Goal: Check status: Check status

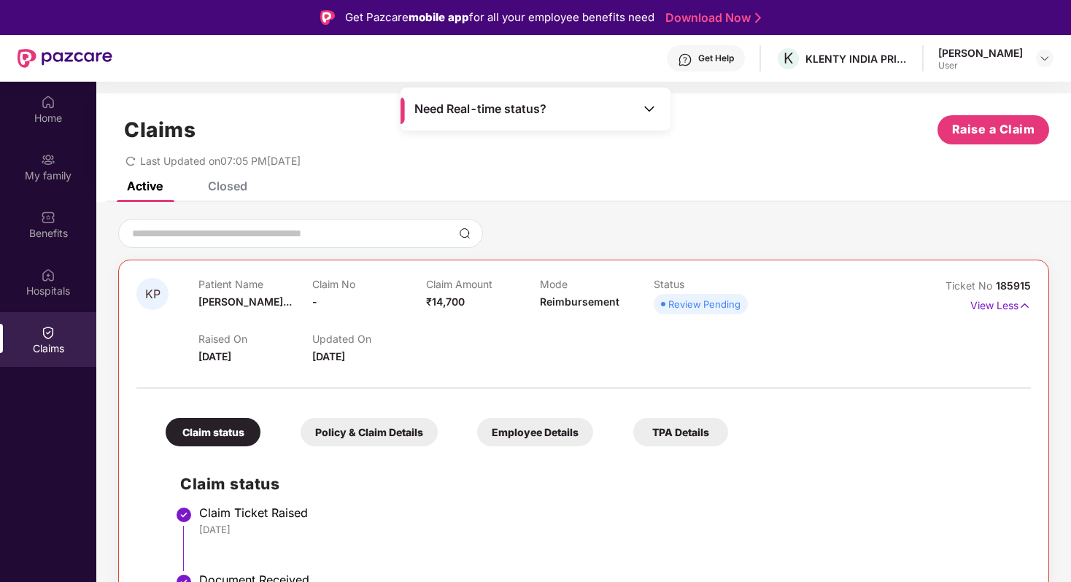
scroll to position [82, 0]
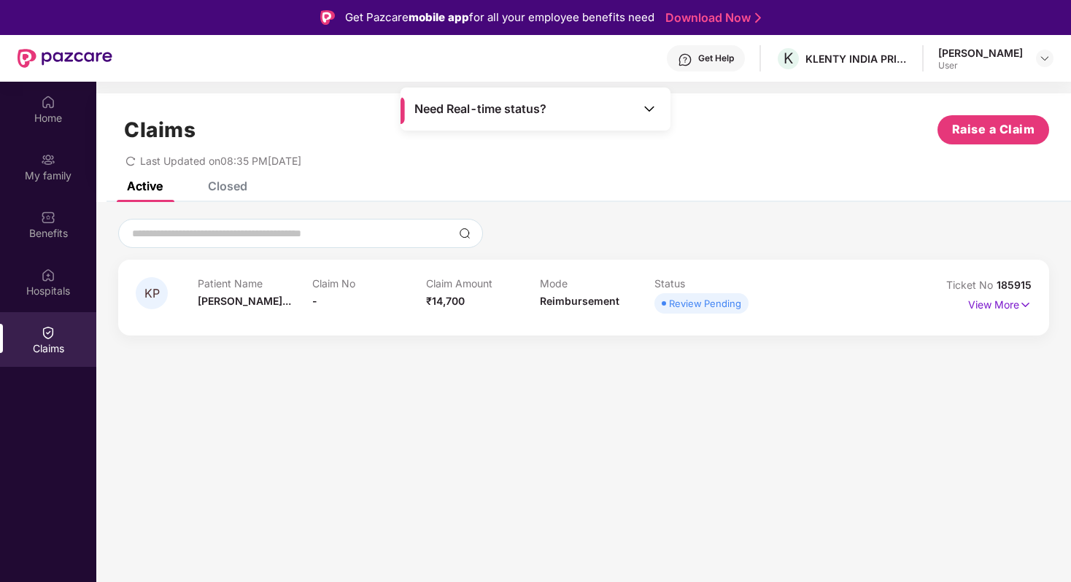
click at [587, 289] on p "Mode" at bounding box center [597, 283] width 114 height 12
click at [54, 226] on div "Benefits" at bounding box center [48, 233] width 96 height 15
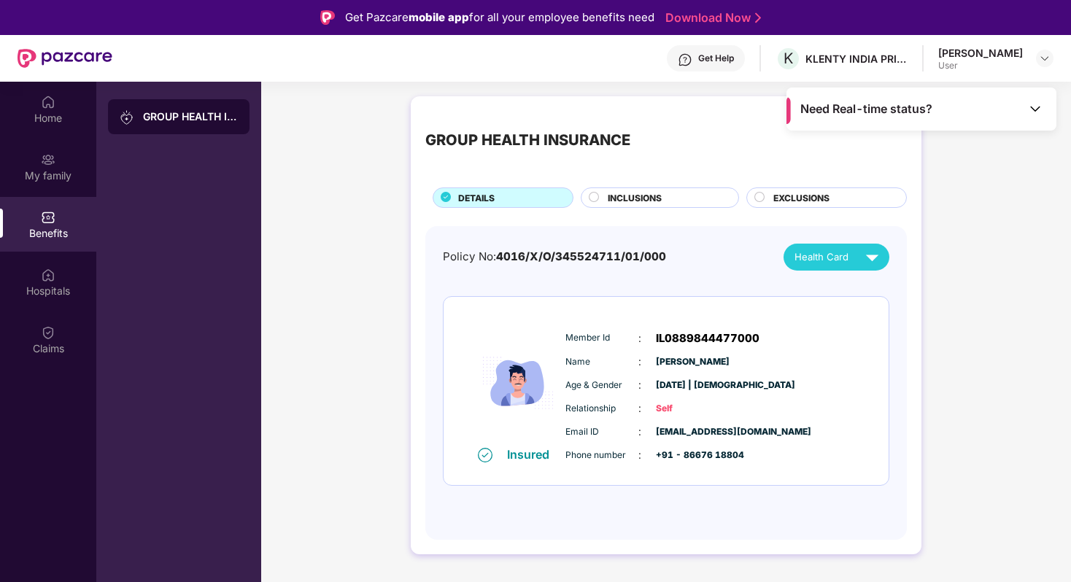
click at [671, 339] on span "IL0889844477000" at bounding box center [708, 339] width 104 height 18
copy span "IL0889844477000"
click at [831, 260] on span "Health Card" at bounding box center [822, 257] width 54 height 15
click at [829, 244] on div "Health Card" at bounding box center [840, 257] width 90 height 26
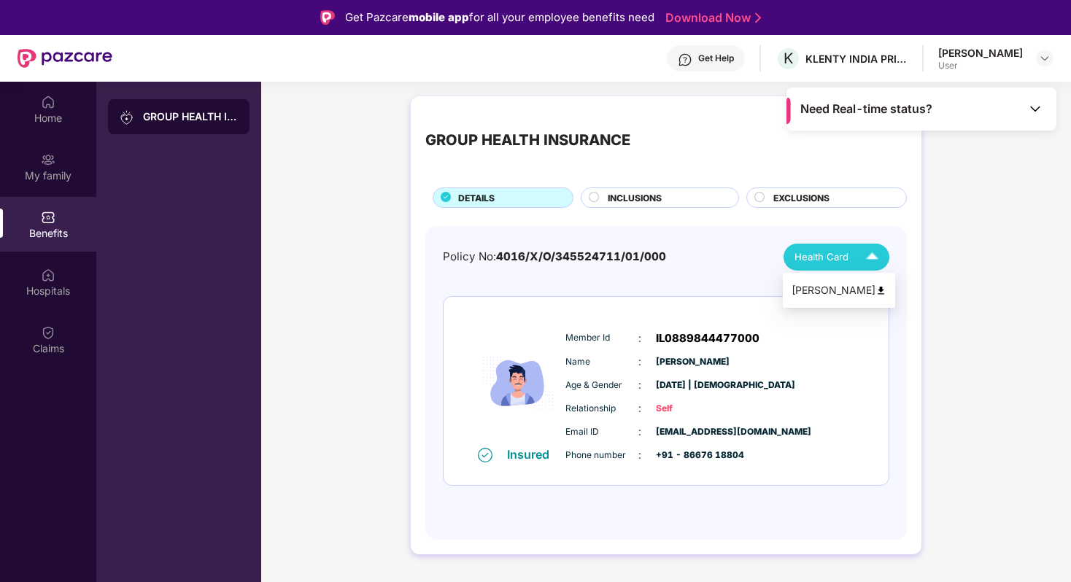
click at [828, 286] on div "[PERSON_NAME]" at bounding box center [839, 290] width 95 height 16
click at [703, 328] on div "Member Id : IL0889844477000 Name : [PERSON_NAME] Age & Gender : [DATE] | [DEMOG…" at bounding box center [710, 397] width 297 height 149
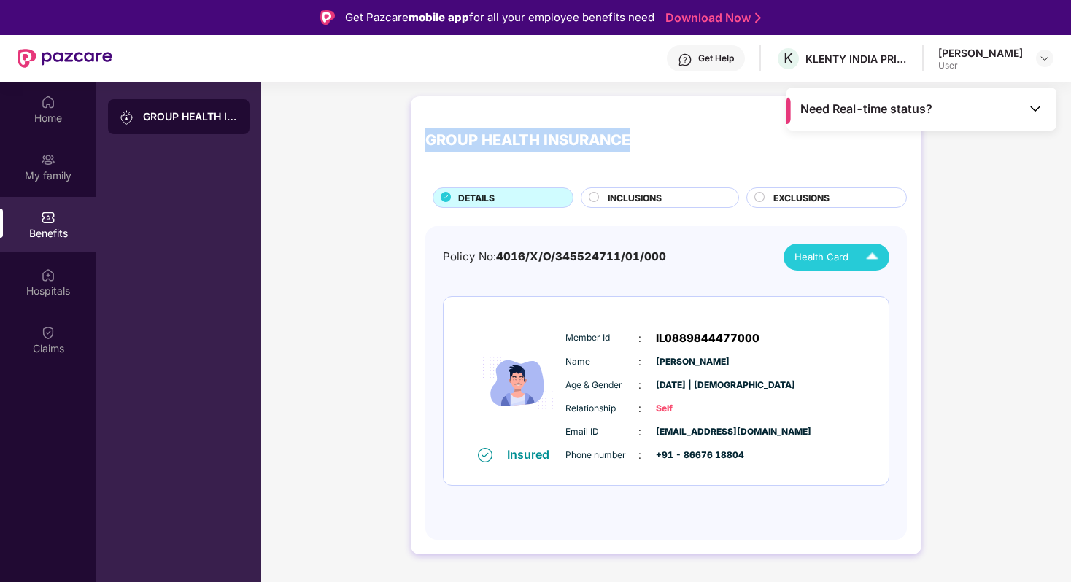
copy div "GROUP HEALTH INSURANCE"
drag, startPoint x: 643, startPoint y: 139, endPoint x: 408, endPoint y: 139, distance: 235.0
click at [408, 139] on div "GROUP HEALTH INSURANCE DETAILS INCLUSIONS EXCLUSIONS Policy No: 4016/X/O/345524…" at bounding box center [666, 333] width 810 height 488
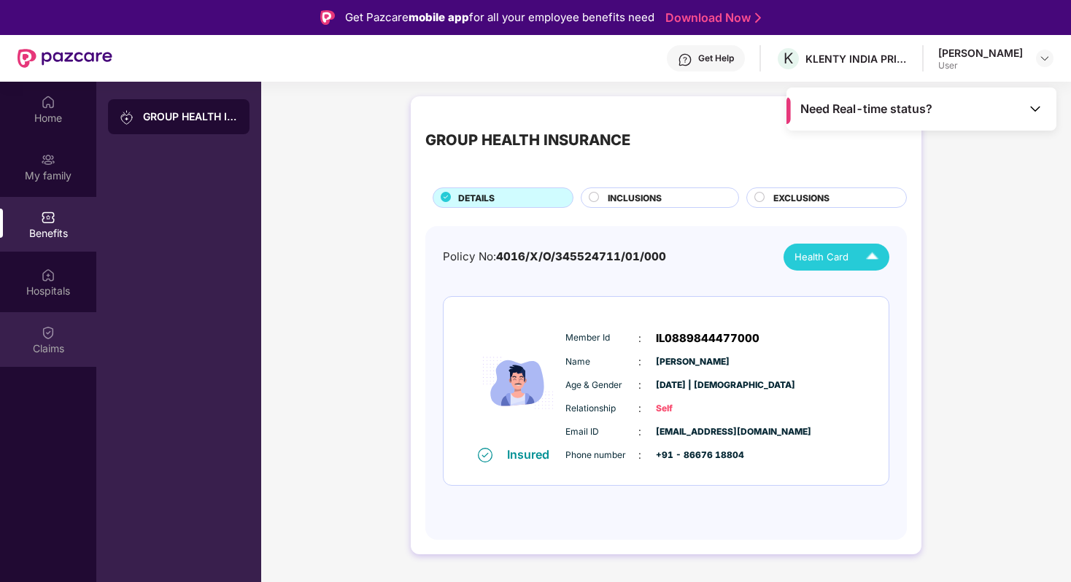
click at [59, 365] on div "Claims" at bounding box center [48, 339] width 96 height 55
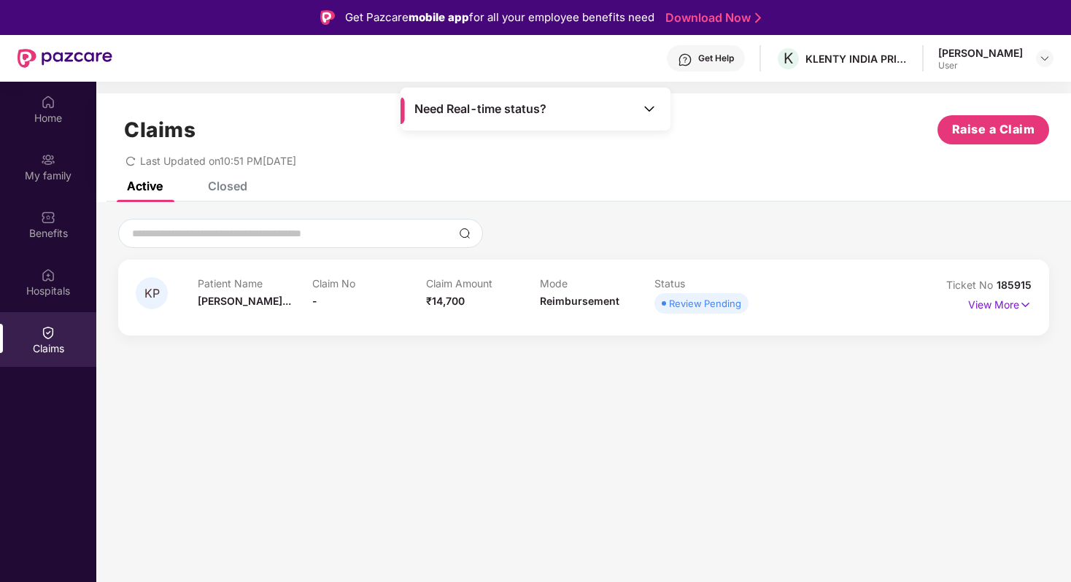
click at [226, 182] on div "Closed" at bounding box center [227, 186] width 39 height 15
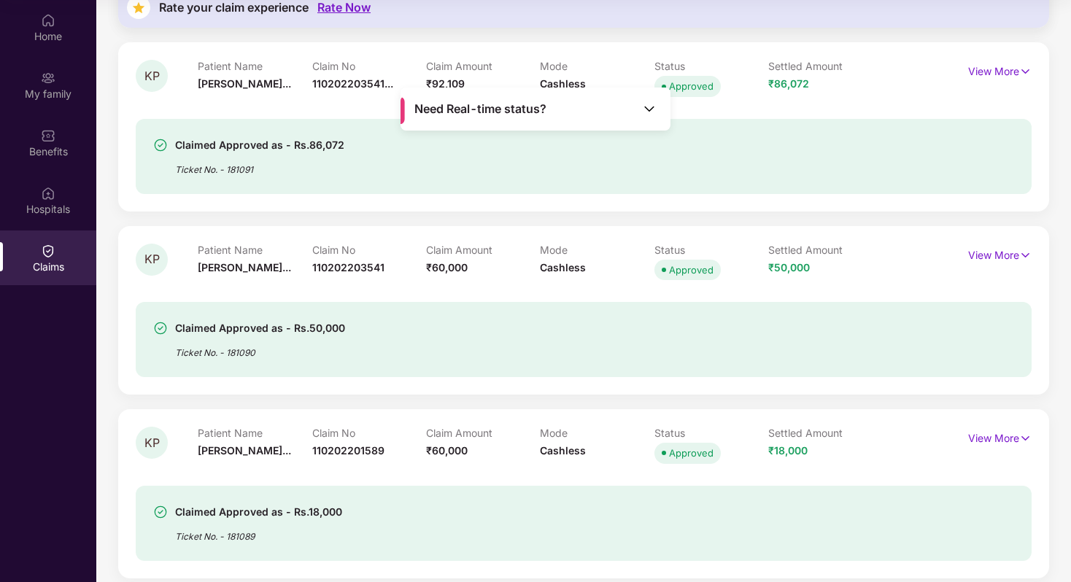
scroll to position [372, 0]
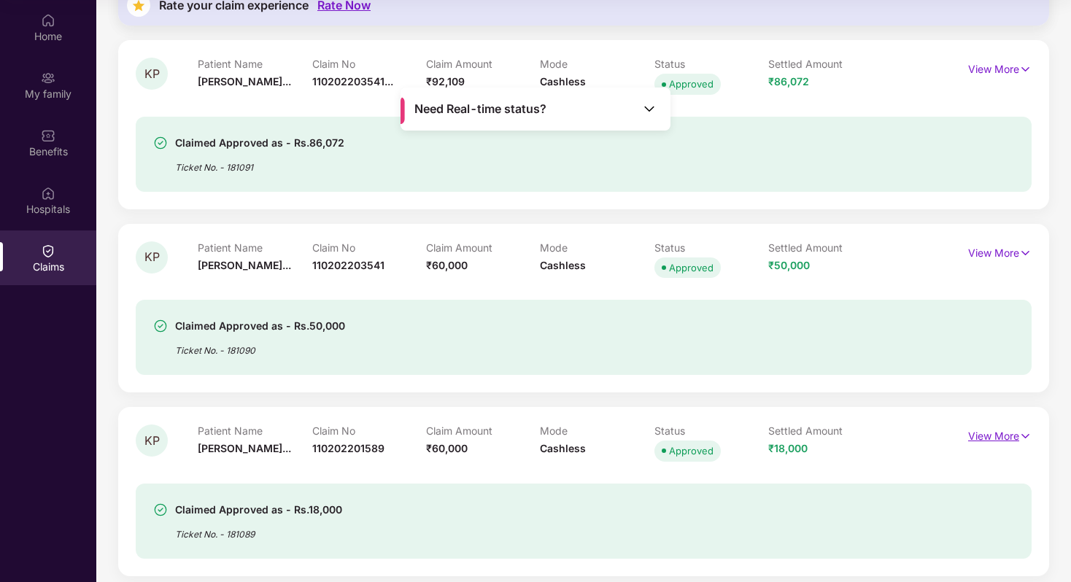
click at [983, 432] on p "View More" at bounding box center [999, 435] width 63 height 20
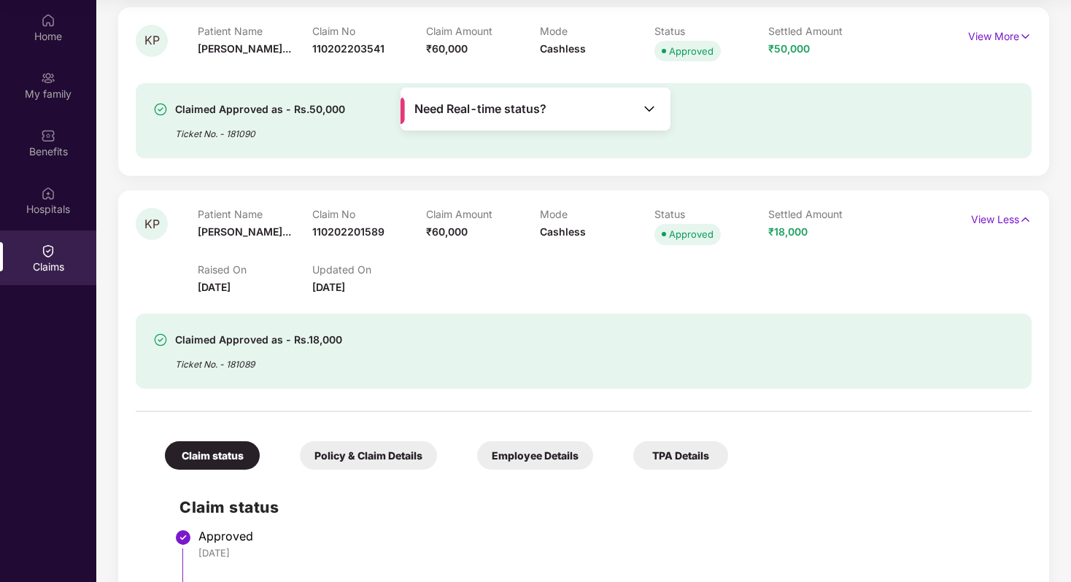
scroll to position [586, 0]
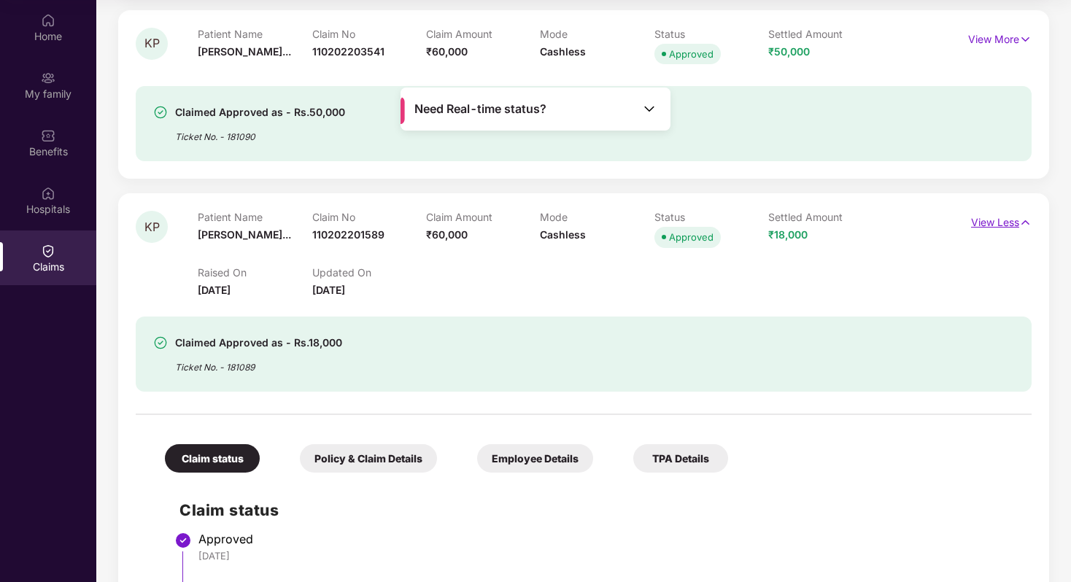
click at [998, 223] on p "View Less" at bounding box center [1001, 221] width 61 height 20
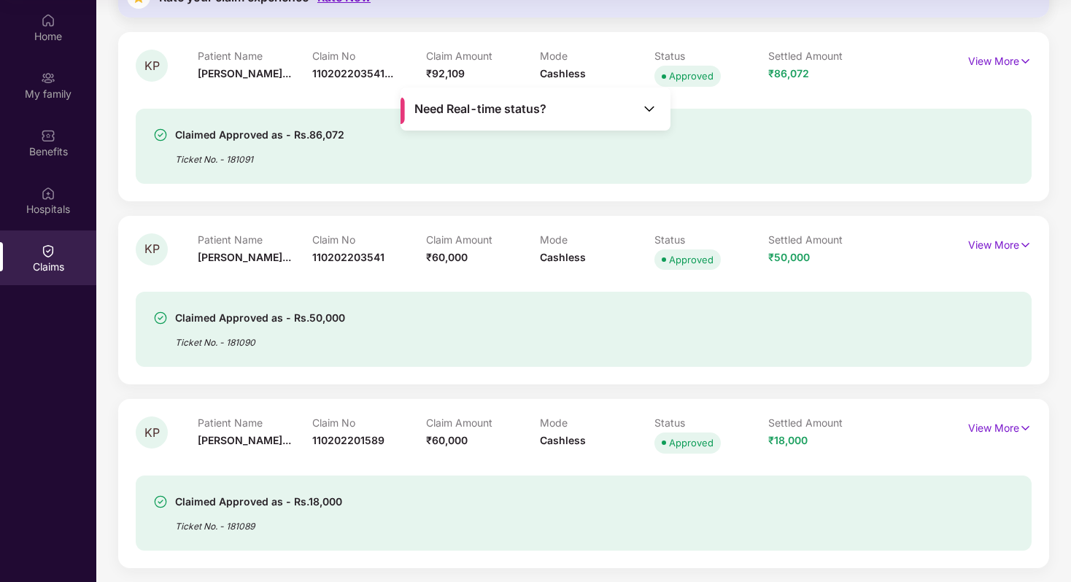
scroll to position [355, 0]
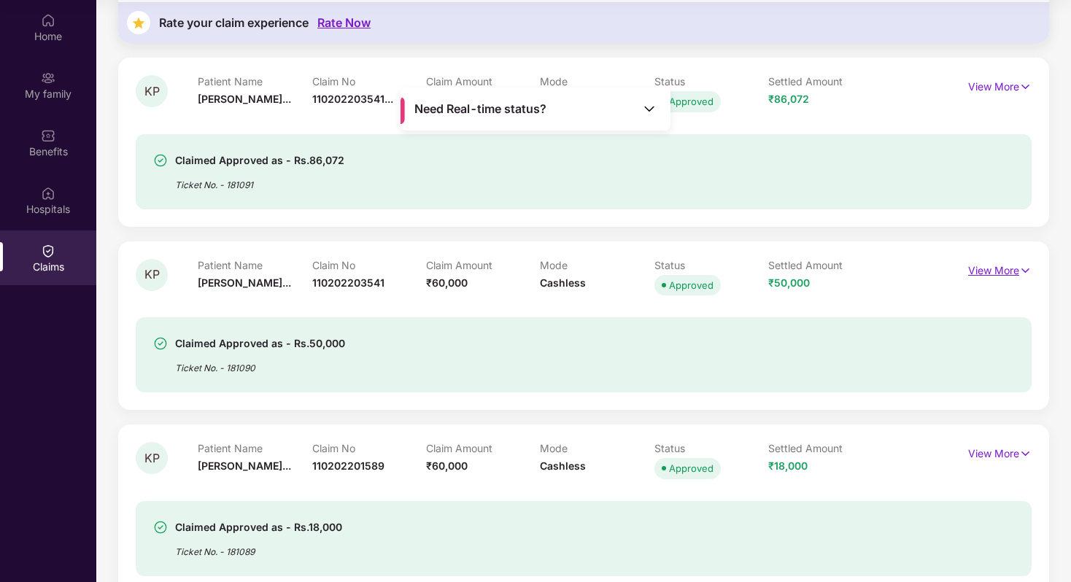
click at [985, 269] on p "View More" at bounding box center [999, 269] width 63 height 20
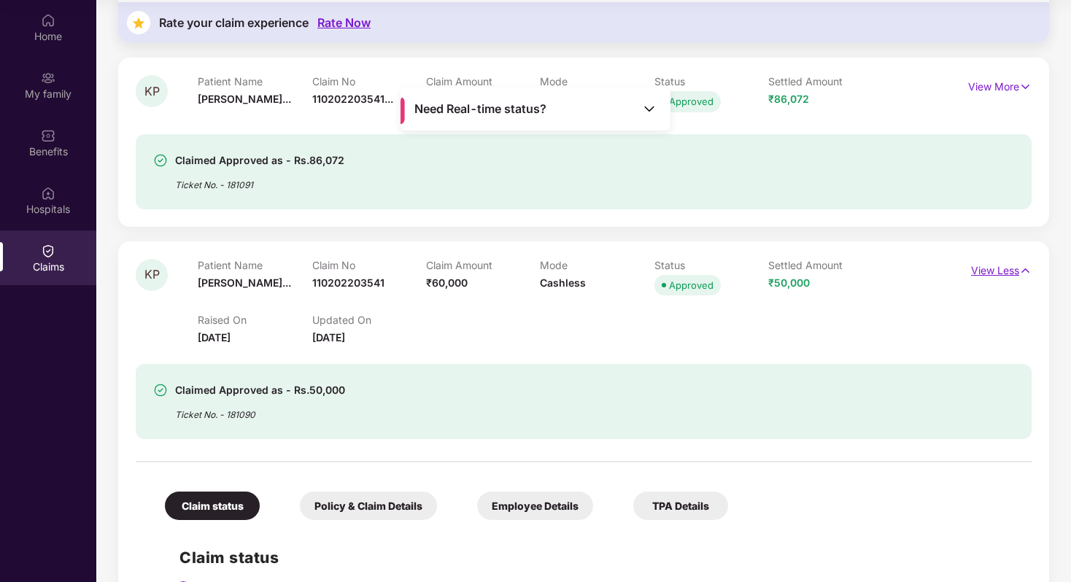
click at [985, 269] on p "View Less" at bounding box center [1001, 269] width 61 height 20
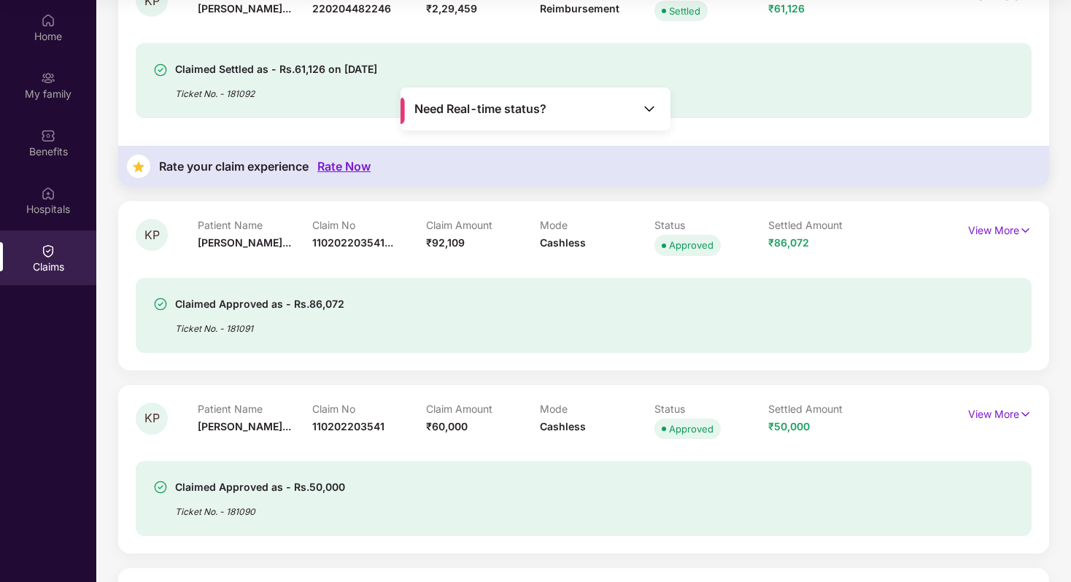
scroll to position [214, 0]
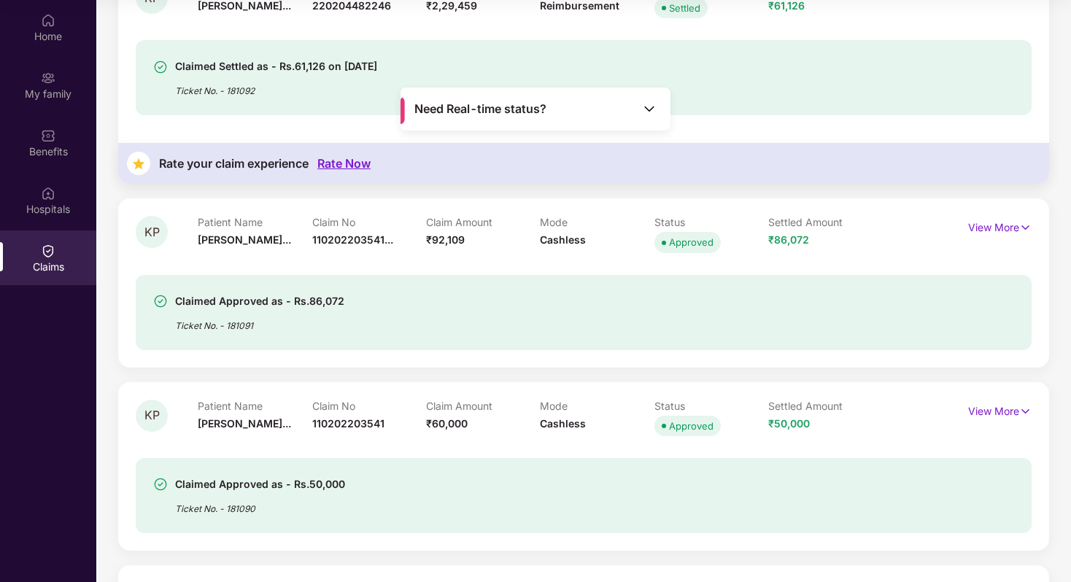
click at [995, 215] on div "KP Patient Name [PERSON_NAME]... Claim No 110202203541... Claim Amount ₹92,109 …" at bounding box center [583, 283] width 931 height 169
click at [995, 217] on p "View More" at bounding box center [999, 226] width 63 height 20
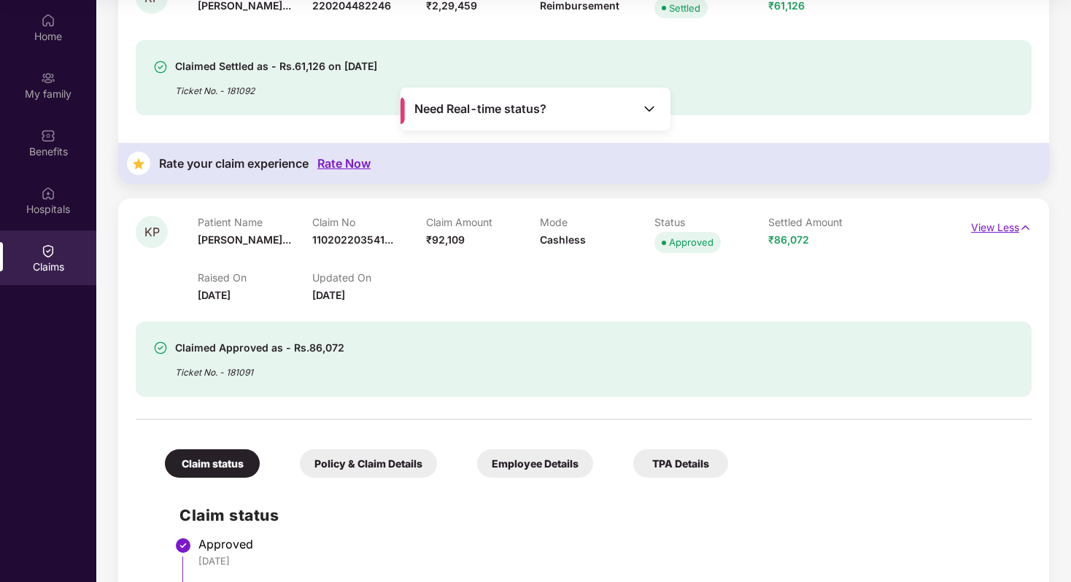
click at [995, 217] on p "View Less" at bounding box center [1001, 226] width 61 height 20
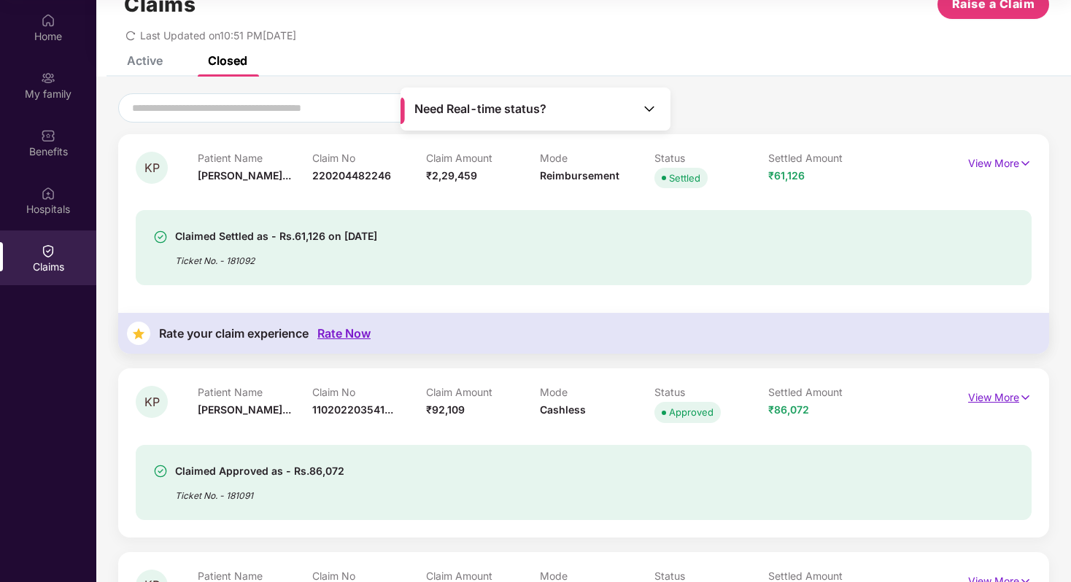
scroll to position [38, 0]
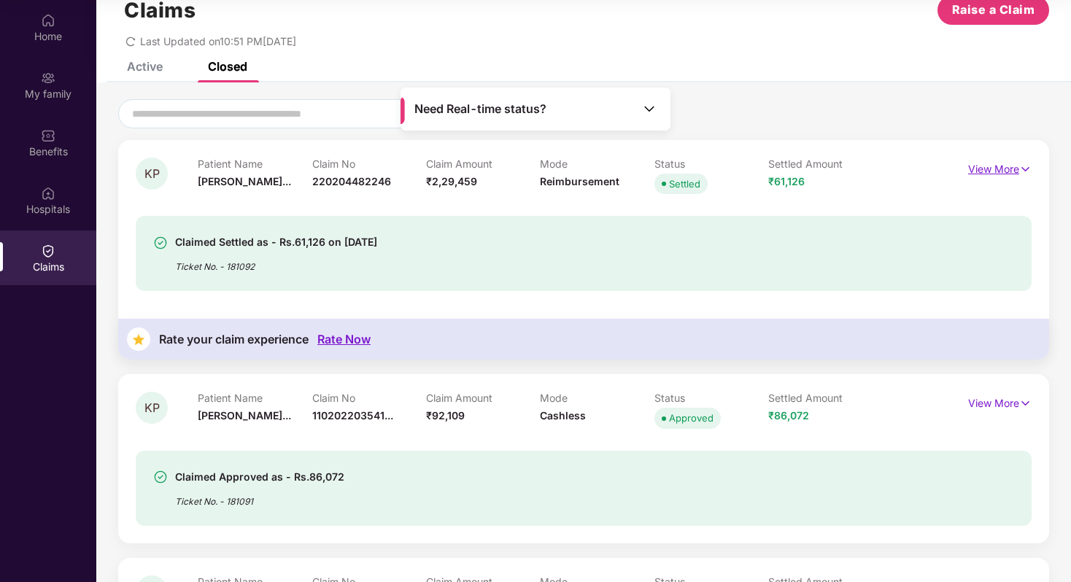
click at [1010, 161] on p "View More" at bounding box center [999, 168] width 63 height 20
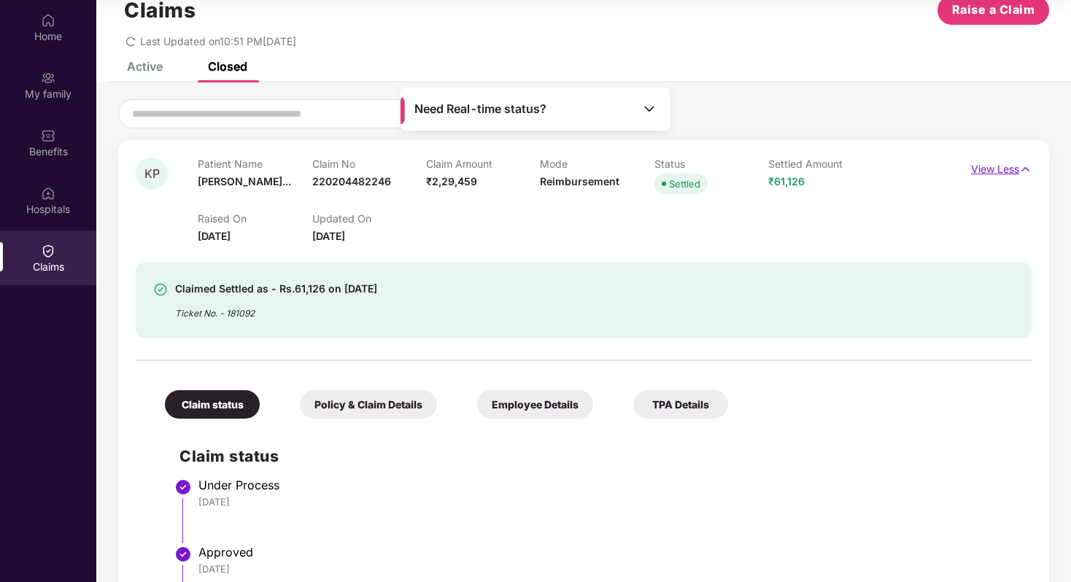
click at [1010, 161] on p "View Less" at bounding box center [1001, 168] width 61 height 20
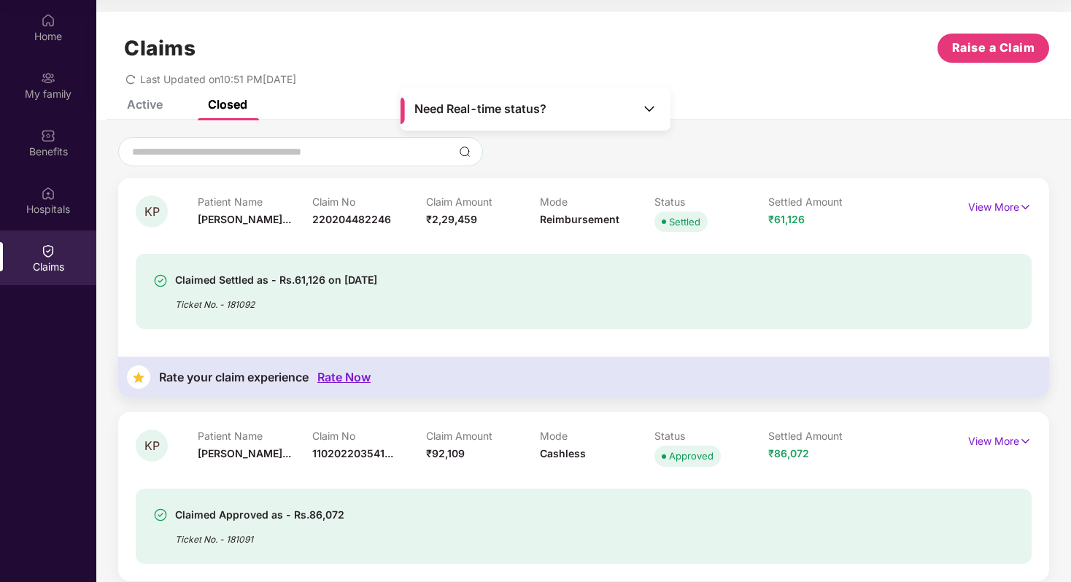
scroll to position [0, 0]
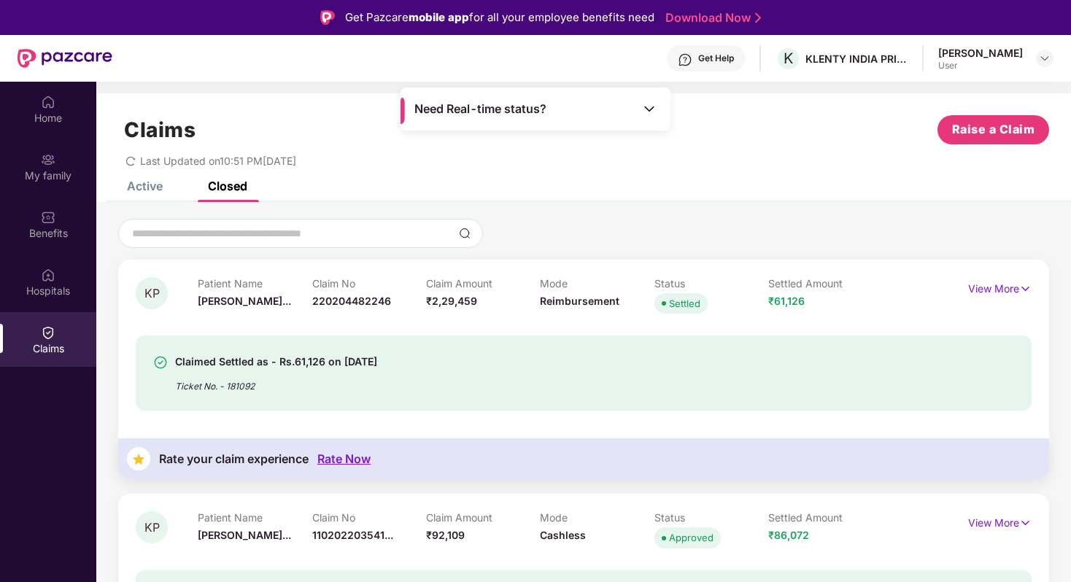
click at [151, 190] on div "Active" at bounding box center [145, 186] width 36 height 15
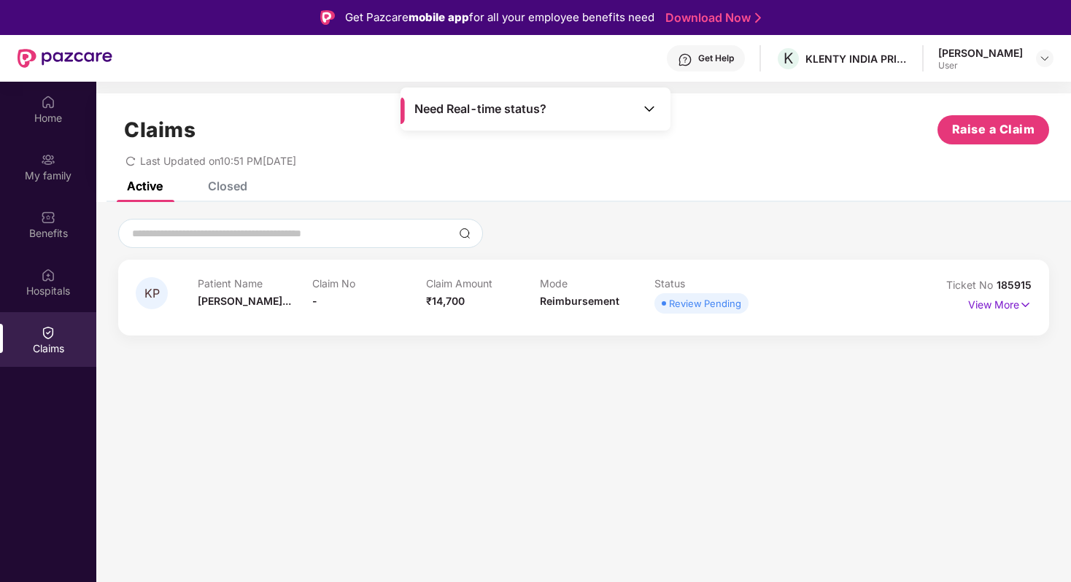
click at [285, 304] on div "Patient Name [PERSON_NAME]..." at bounding box center [255, 297] width 114 height 40
drag, startPoint x: 577, startPoint y: 296, endPoint x: 565, endPoint y: 291, distance: 13.4
click at [577, 296] on span "Reimbursement" at bounding box center [580, 301] width 80 height 12
click at [997, 304] on p "View More" at bounding box center [999, 303] width 63 height 20
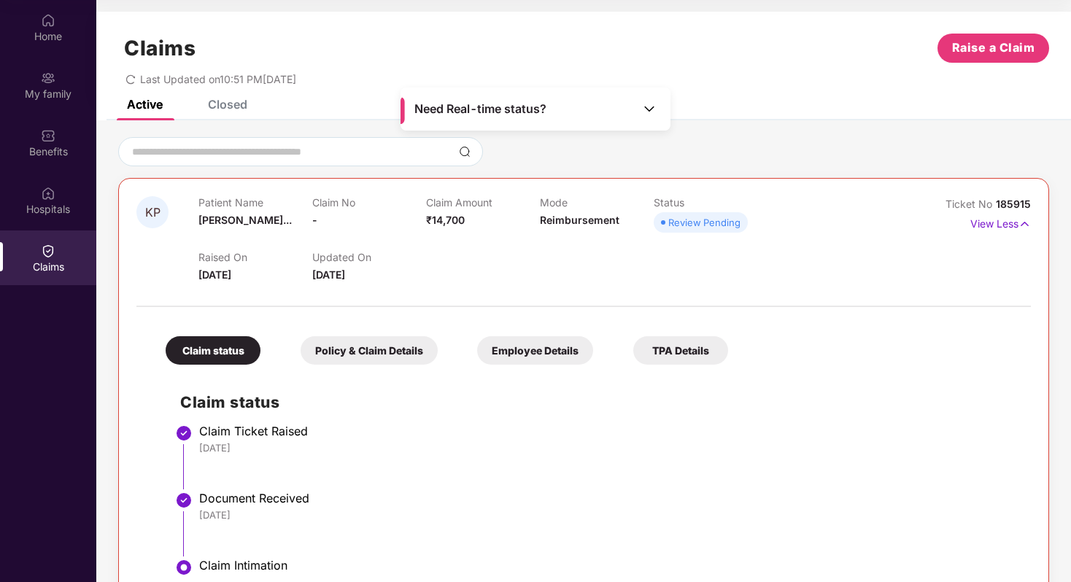
click at [225, 103] on div "Closed" at bounding box center [227, 104] width 39 height 15
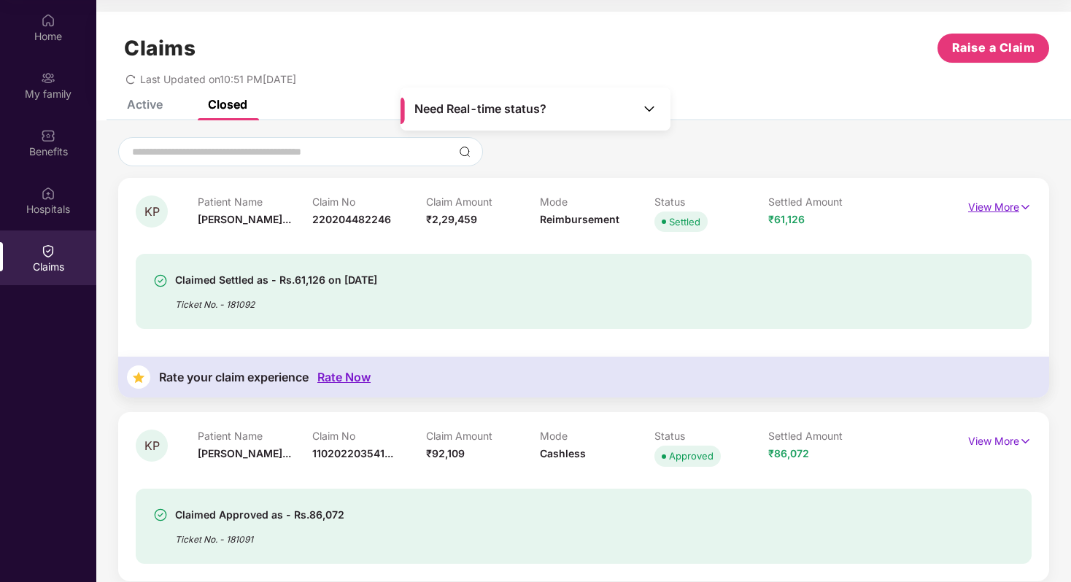
click at [974, 213] on p "View More" at bounding box center [999, 206] width 63 height 20
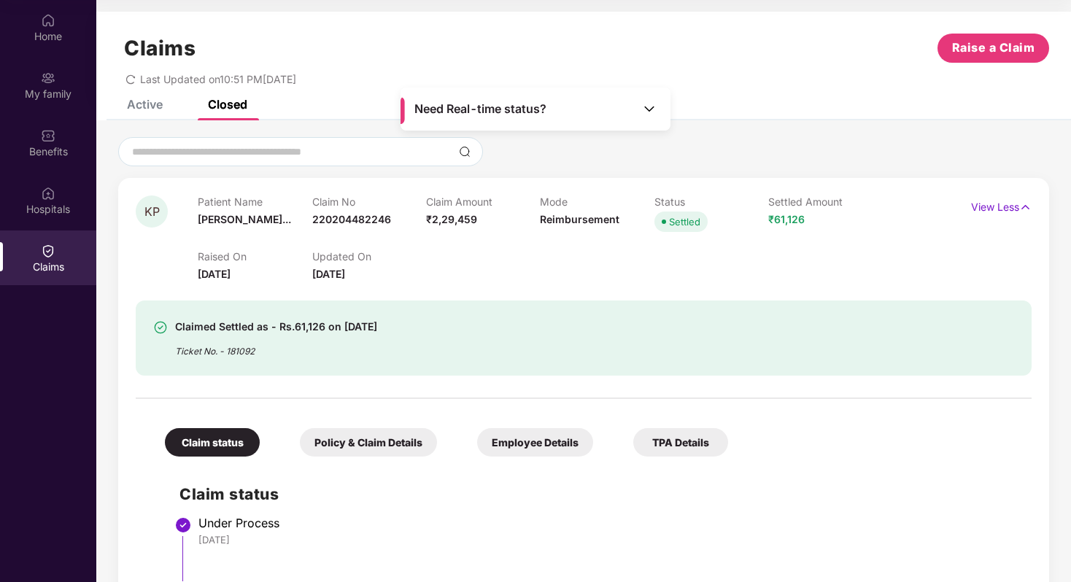
click at [347, 444] on div "Policy & Claim Details" at bounding box center [368, 442] width 137 height 28
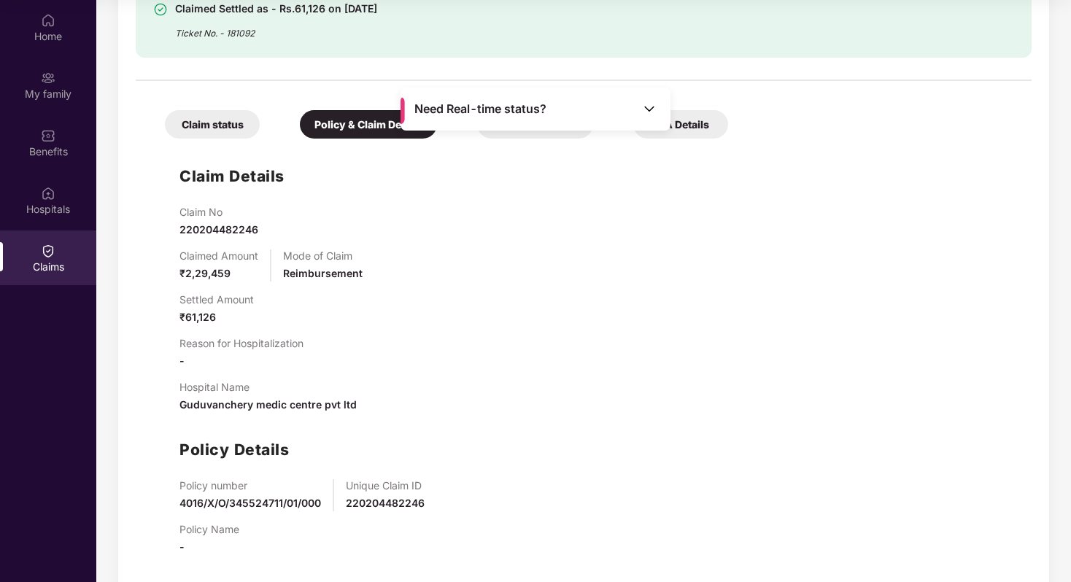
scroll to position [454, 0]
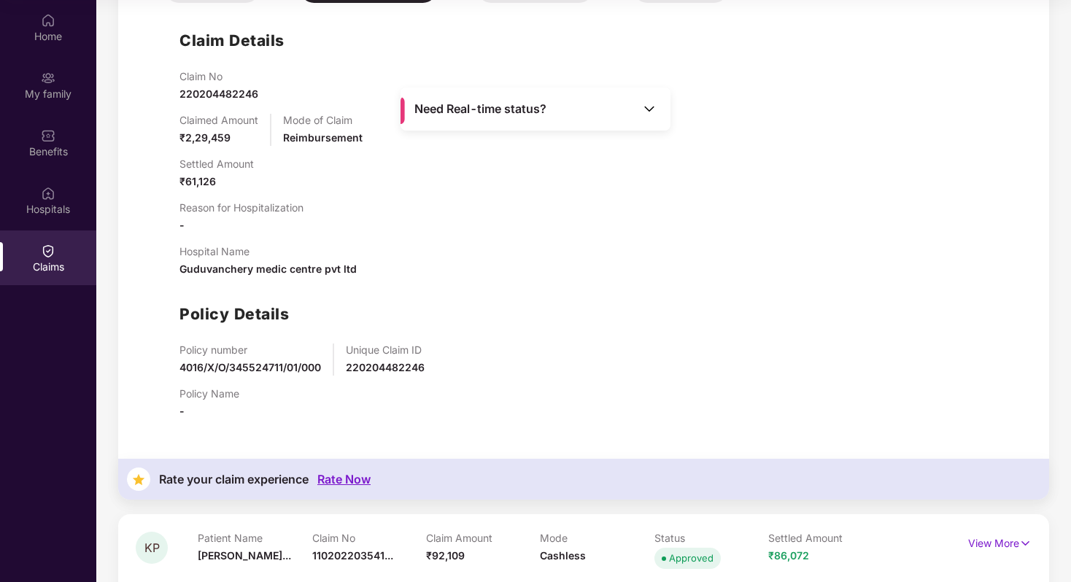
click at [388, 366] on span "220204482246" at bounding box center [385, 367] width 79 height 12
copy span "220204482246"
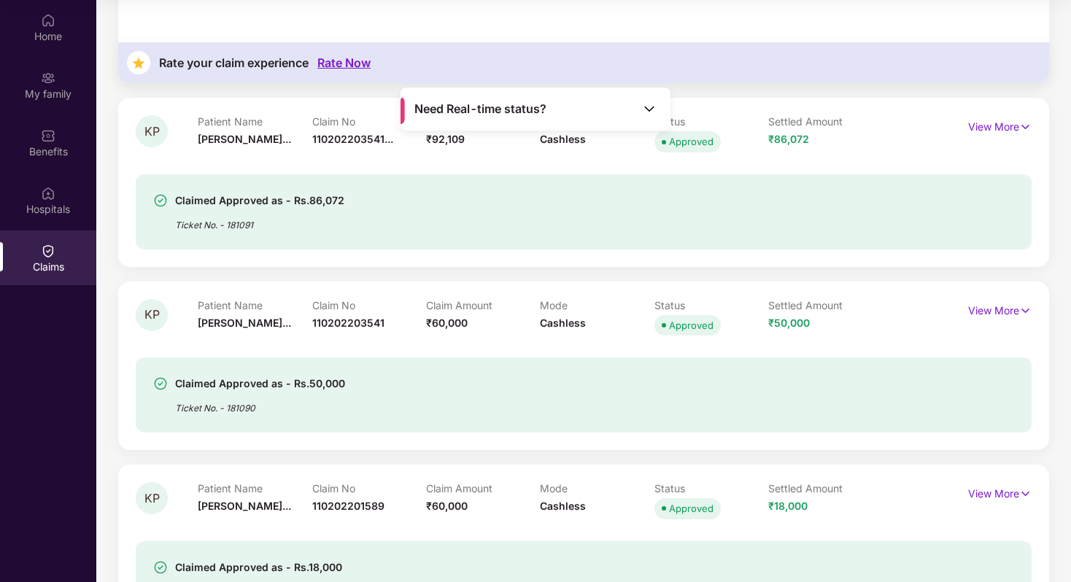
scroll to position [893, 0]
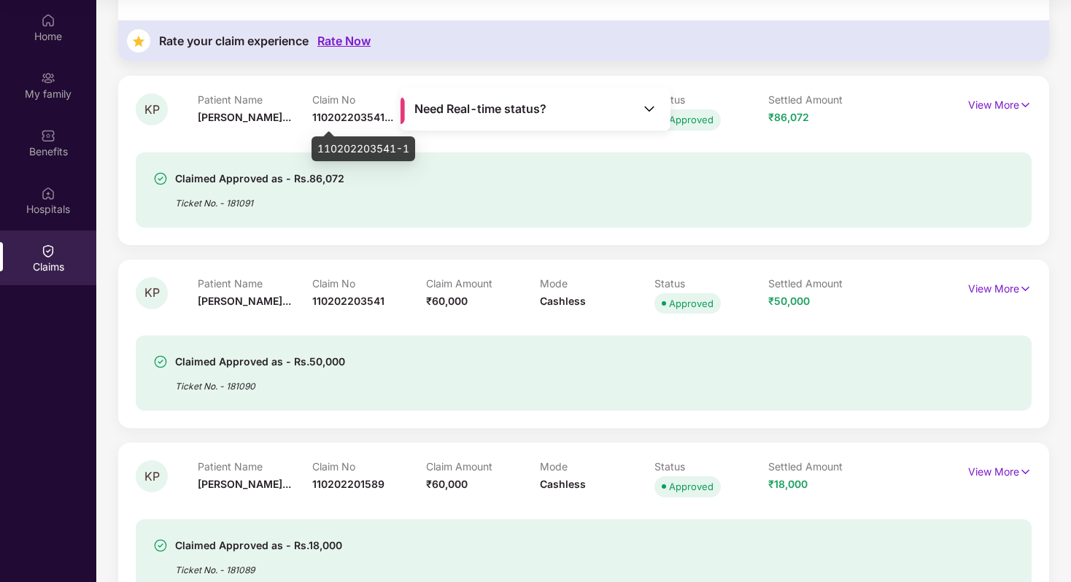
click at [325, 114] on span "110202203541..." at bounding box center [352, 117] width 81 height 12
click at [1001, 101] on p "View More" at bounding box center [999, 103] width 63 height 20
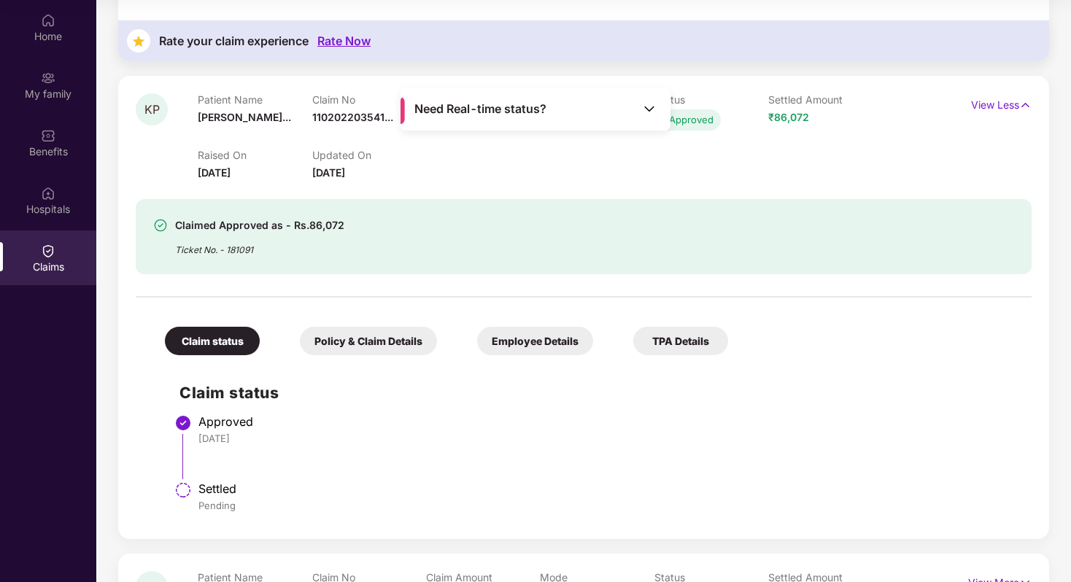
click at [381, 328] on div "Policy & Claim Details" at bounding box center [368, 341] width 137 height 28
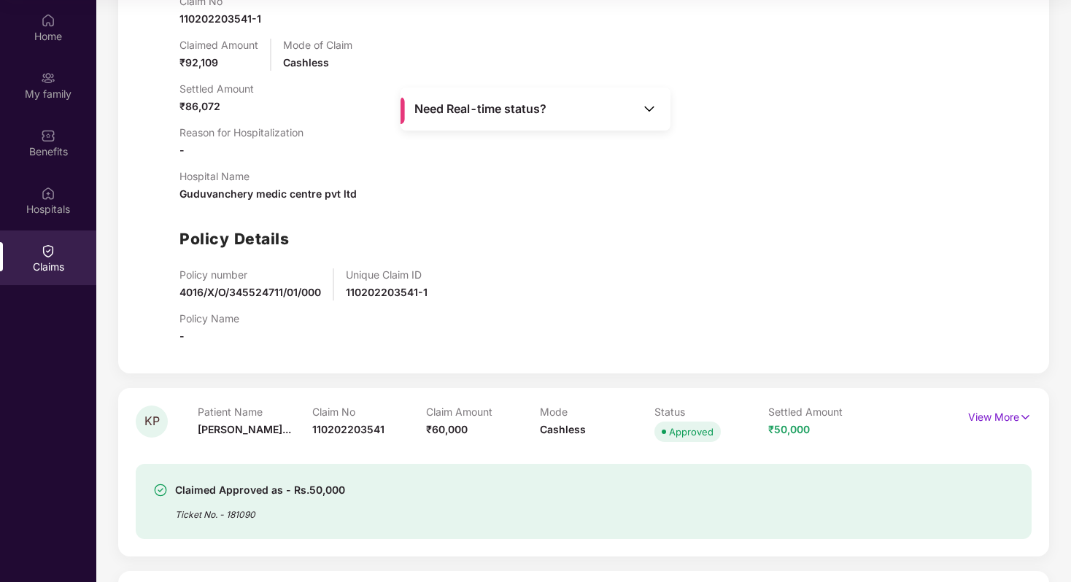
scroll to position [1355, 0]
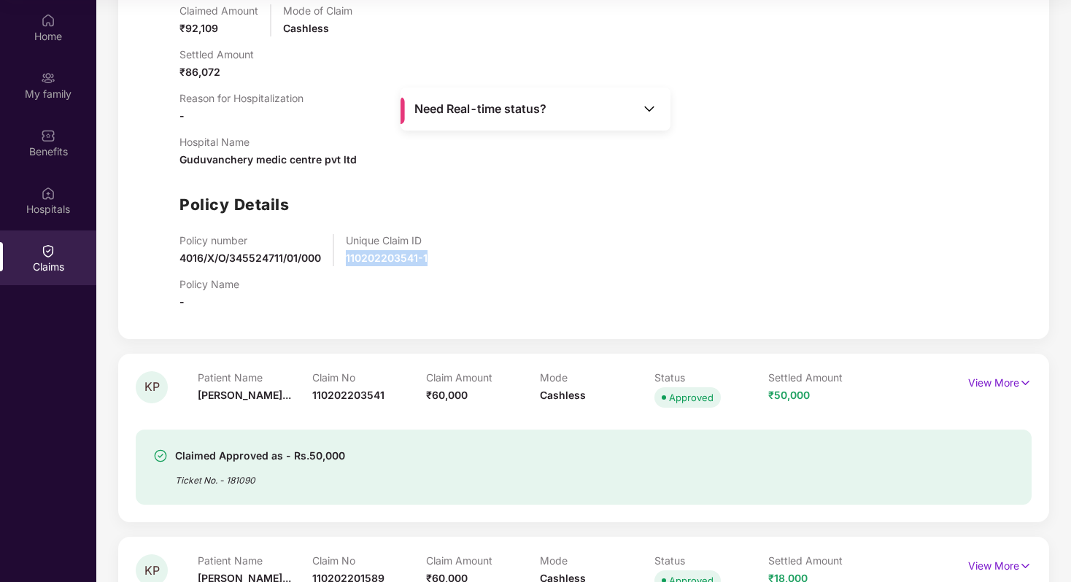
copy span "110202203541-1"
drag, startPoint x: 441, startPoint y: 256, endPoint x: 344, endPoint y: 260, distance: 97.1
click at [344, 260] on div "Policy number 4016/X/O/345524711/01/000 Unique Claim ID 110202203541-1" at bounding box center [599, 250] width 838 height 32
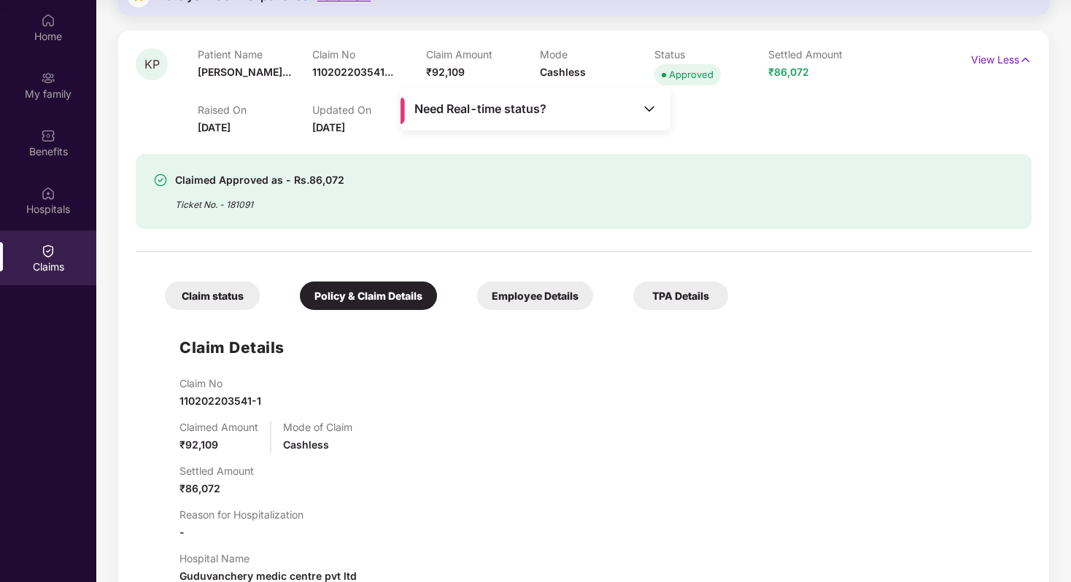
scroll to position [917, 0]
